Goal: Information Seeking & Learning: Check status

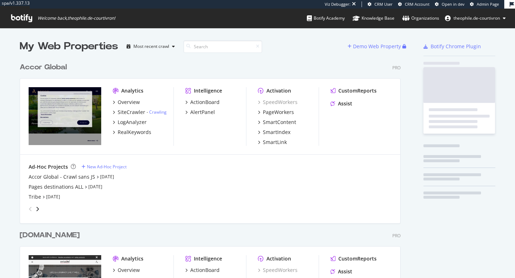
scroll to position [1545, 387]
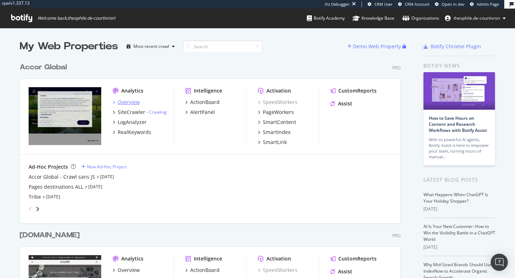
click at [127, 101] on div "Overview" at bounding box center [129, 102] width 22 height 7
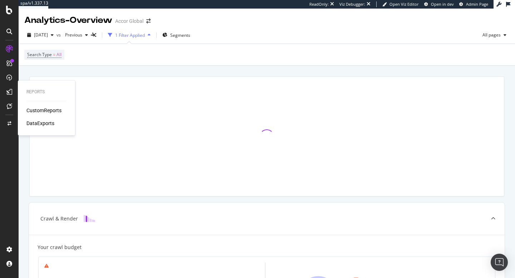
click at [54, 109] on div "CustomReports" at bounding box center [43, 110] width 35 height 7
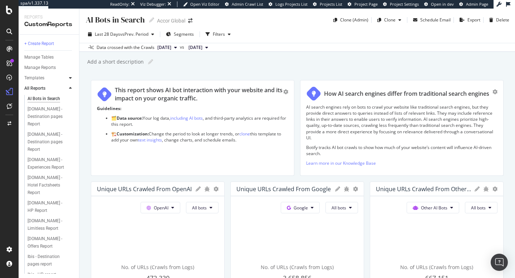
click at [70, 78] on icon at bounding box center [70, 78] width 3 height 4
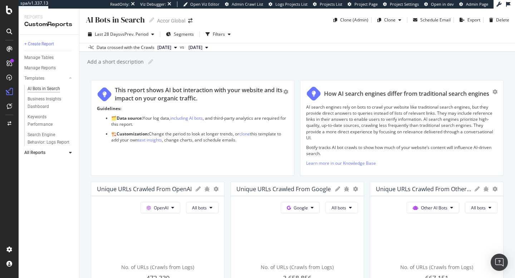
click at [42, 88] on div "AI Bots in Search" at bounding box center [44, 89] width 33 height 8
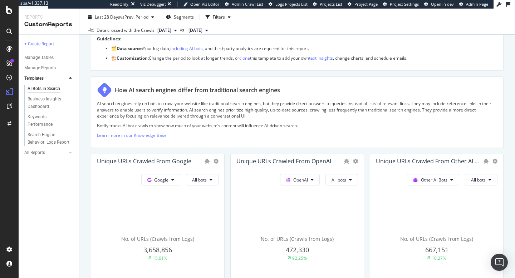
scroll to position [38, 0]
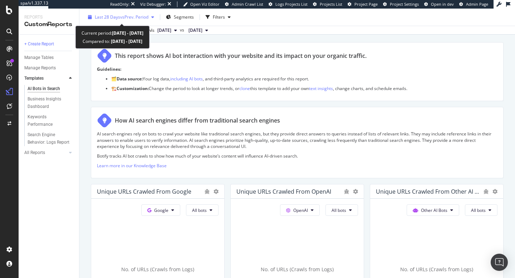
click at [153, 15] on icon "button" at bounding box center [152, 17] width 3 height 4
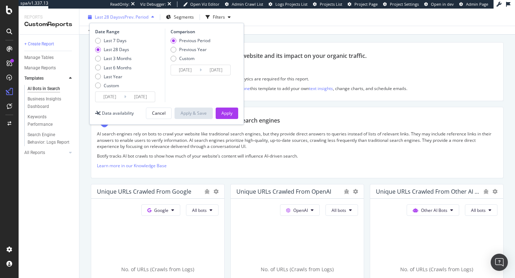
click at [101, 20] on span "Last 28 Days" at bounding box center [107, 17] width 25 height 6
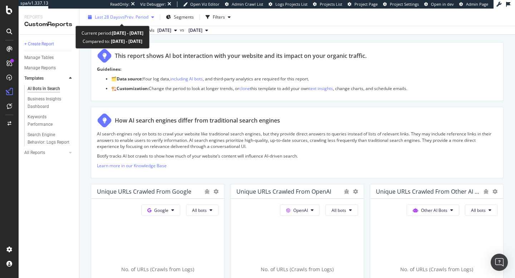
click at [89, 18] on icon "button" at bounding box center [90, 17] width 4 height 4
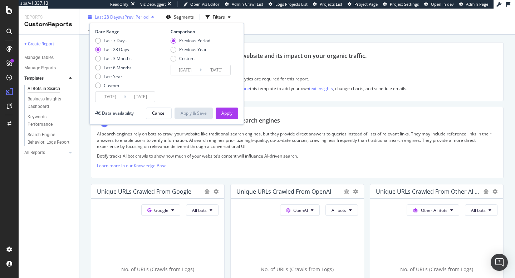
click at [140, 17] on span "vs Prev. Period" at bounding box center [134, 17] width 28 height 6
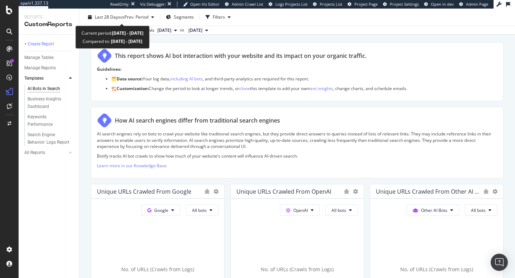
click at [140, 17] on span "vs Prev. Period" at bounding box center [134, 17] width 28 height 6
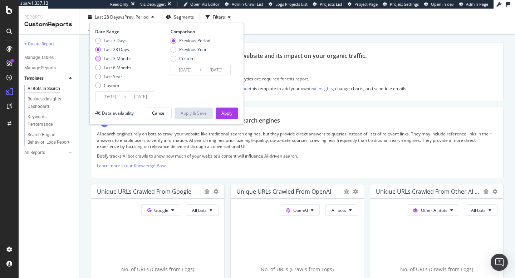
click at [97, 58] on div "Last 3 Months" at bounding box center [98, 59] width 6 height 6
type input "[DATE]"
click at [218, 112] on button "Apply" at bounding box center [227, 113] width 23 height 11
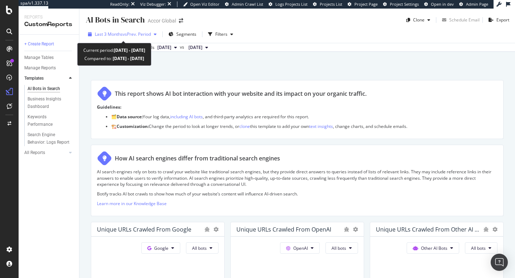
click at [160, 32] on div "button" at bounding box center [155, 34] width 9 height 4
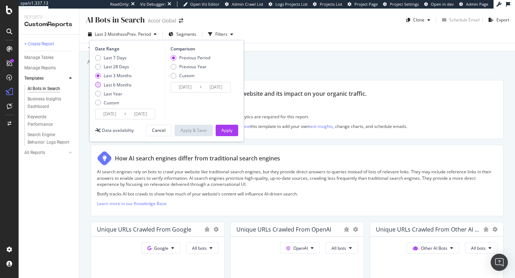
click at [99, 86] on div "Last 6 Months" at bounding box center [98, 85] width 6 height 6
type input "[DATE]"
click at [224, 130] on div "Apply" at bounding box center [226, 130] width 11 height 6
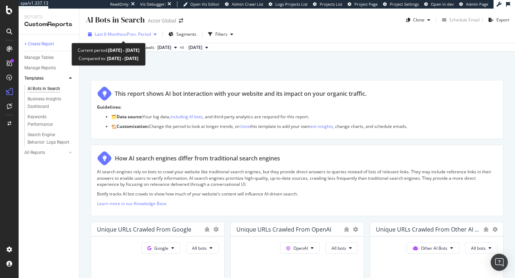
click at [151, 34] on span "vs Prev. Period" at bounding box center [137, 34] width 28 height 6
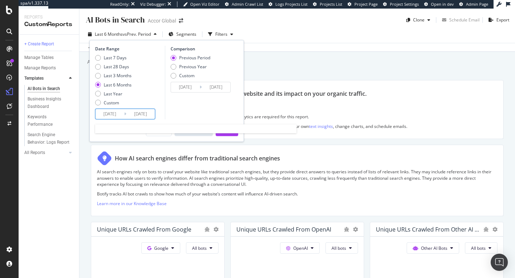
click at [109, 116] on input "[DATE]" at bounding box center [109, 114] width 29 height 10
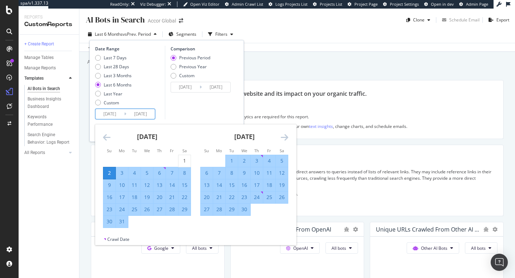
click at [107, 132] on div "[DATE]" at bounding box center [147, 139] width 88 height 30
click at [107, 141] on icon "Move backward to switch to the previous month." at bounding box center [107, 137] width 8 height 9
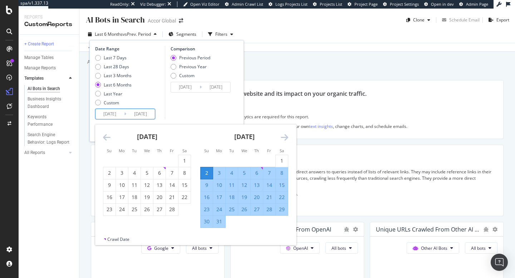
click at [107, 141] on icon "Move backward to switch to the previous month." at bounding box center [107, 137] width 8 height 9
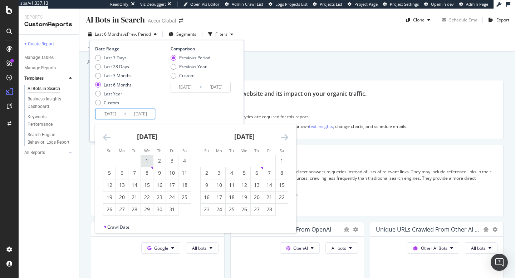
click at [146, 159] on div "1" at bounding box center [147, 160] width 12 height 7
type input "[DATE]"
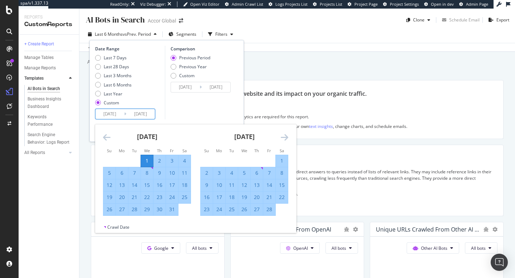
click at [179, 110] on div "Comparison Previous Period Previous Year Custom [DATE] Navigate forward to inte…" at bounding box center [199, 83] width 68 height 74
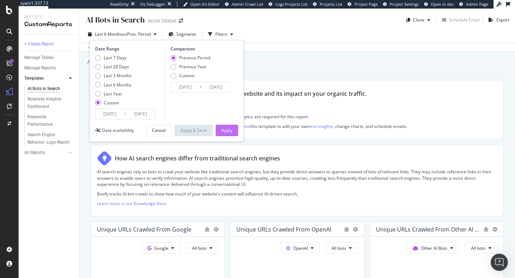
click at [231, 132] on div "Apply" at bounding box center [226, 130] width 11 height 6
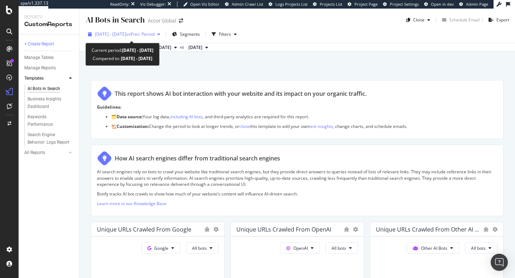
click at [111, 36] on span "[DATE] - [DATE]" at bounding box center [110, 34] width 31 height 6
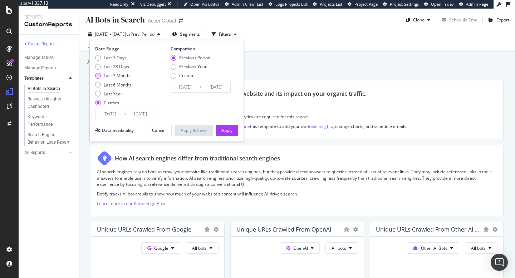
click at [98, 77] on div "Last 3 Months" at bounding box center [98, 76] width 6 height 6
type input "[DATE]"
click at [227, 131] on div "Apply" at bounding box center [226, 130] width 11 height 6
